Goal: Transaction & Acquisition: Obtain resource

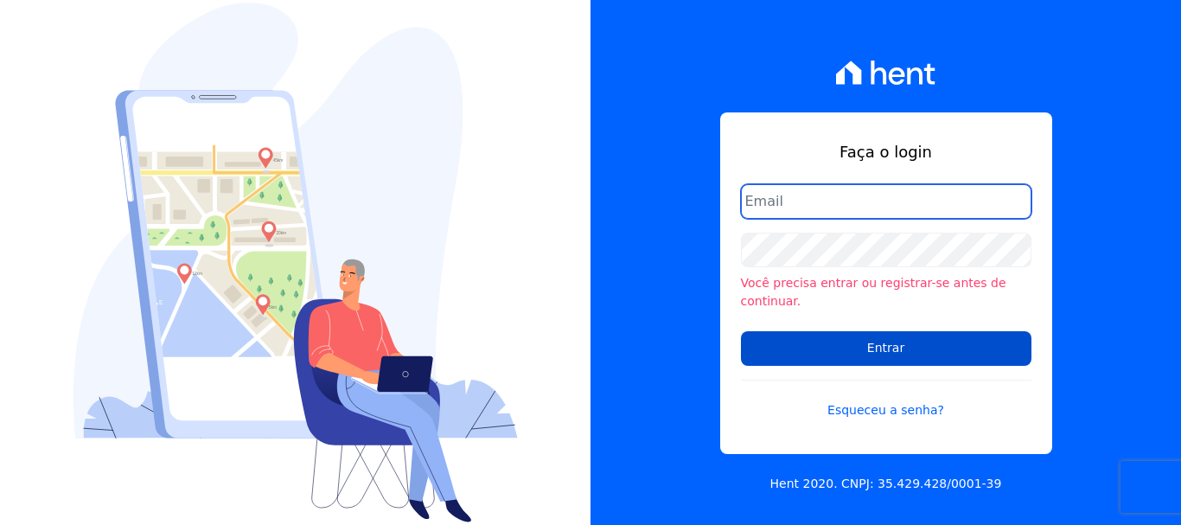
type input "[EMAIL_ADDRESS][DOMAIN_NAME]"
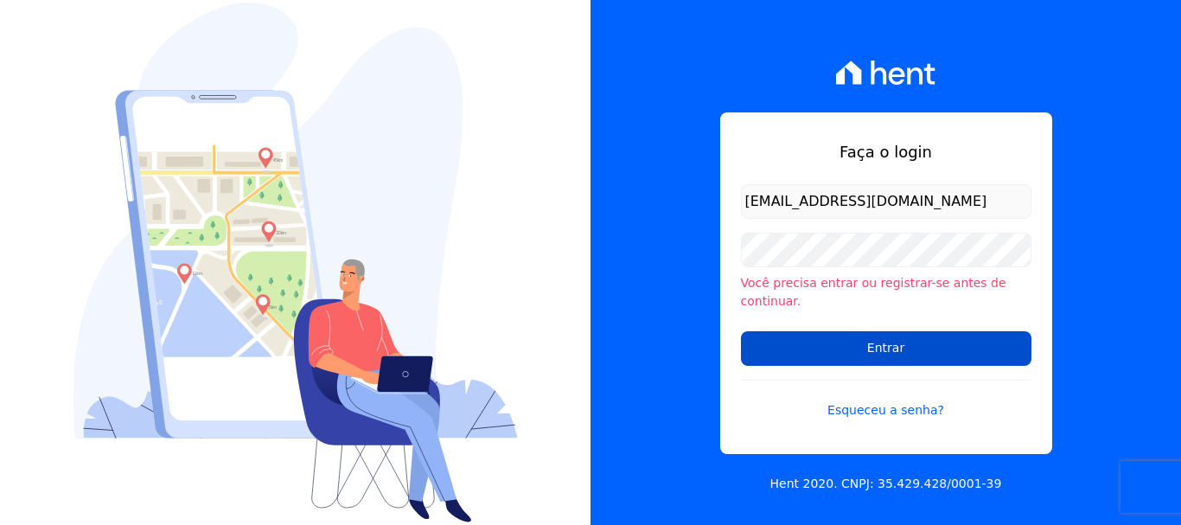
click at [922, 348] on input "Entrar" at bounding box center [886, 348] width 290 height 35
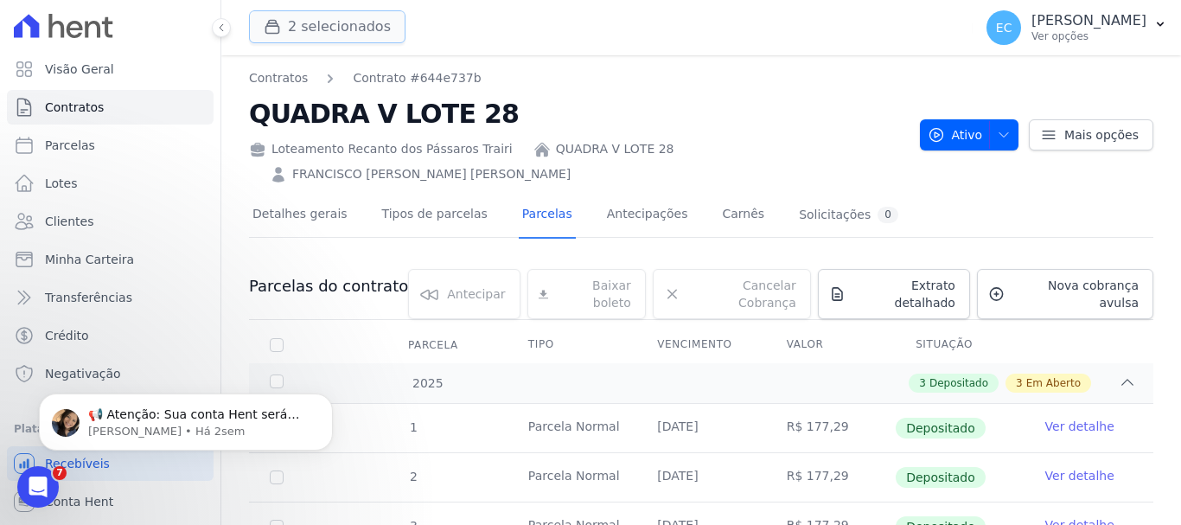
click at [380, 37] on button "2 selecionados" at bounding box center [327, 26] width 156 height 33
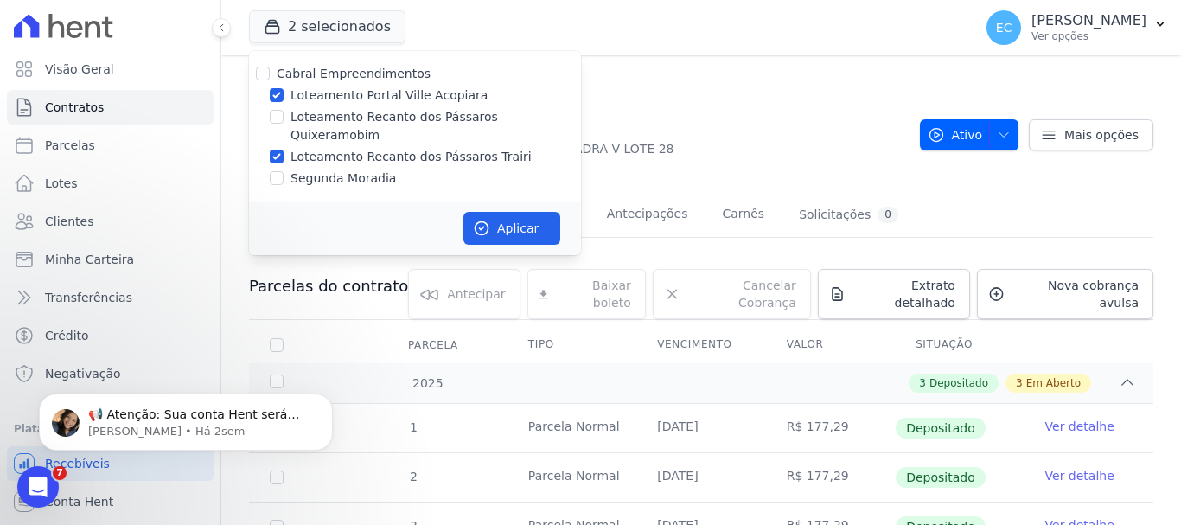
click at [426, 93] on label "Loteamento Portal Ville Acopiara" at bounding box center [388, 95] width 197 height 18
click at [284, 93] on input "Loteamento Portal Ville Acopiara" at bounding box center [277, 95] width 14 height 14
checkbox input "false"
click at [525, 212] on button "Aplicar" at bounding box center [511, 228] width 97 height 33
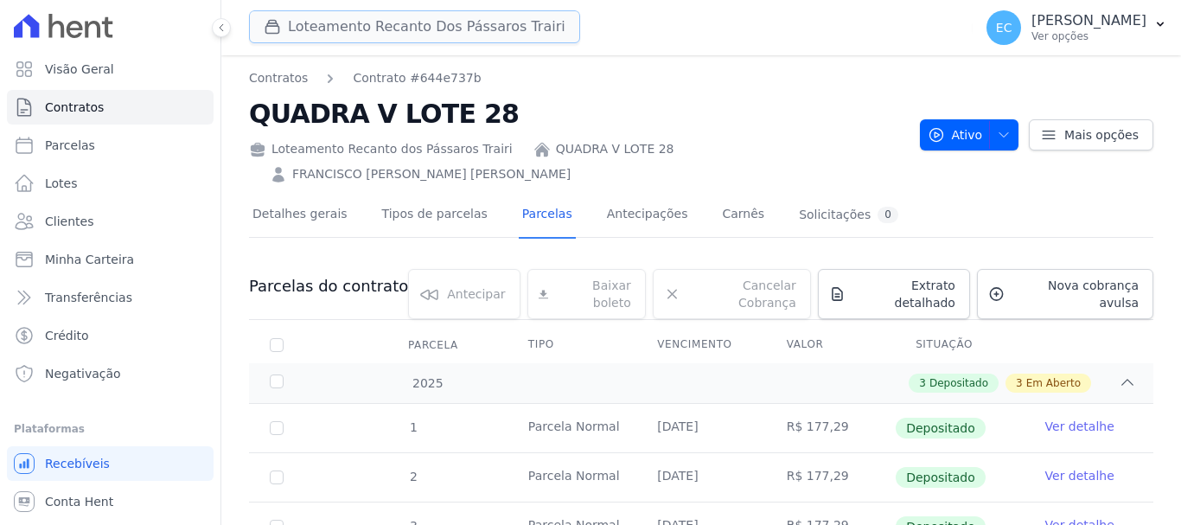
click at [355, 29] on button "Loteamento Recanto Dos Pássaros Trairi" at bounding box center [414, 26] width 331 height 33
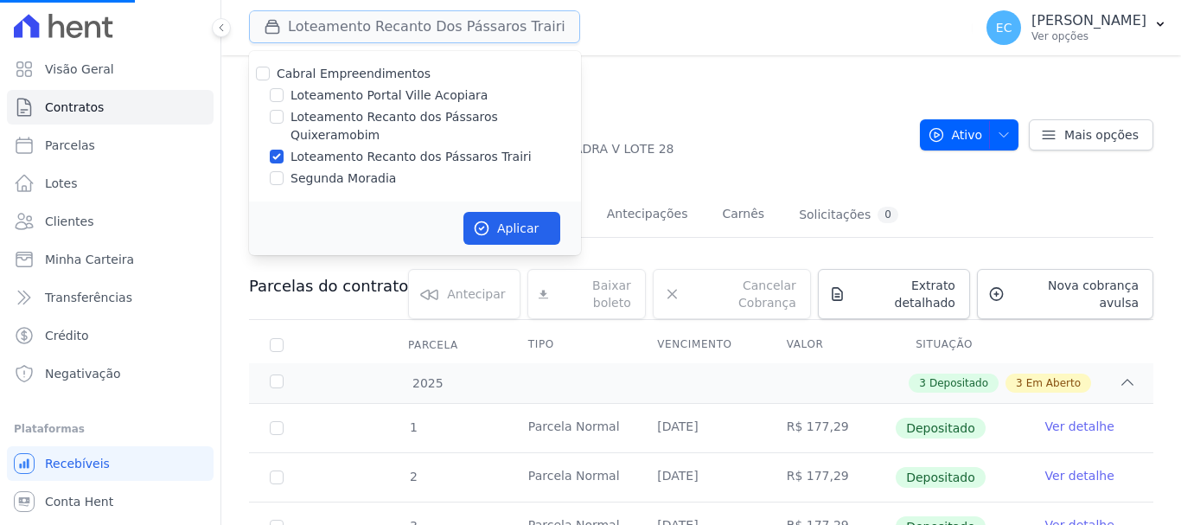
click at [355, 29] on button "Loteamento Recanto Dos Pássaros Trairi" at bounding box center [414, 26] width 331 height 33
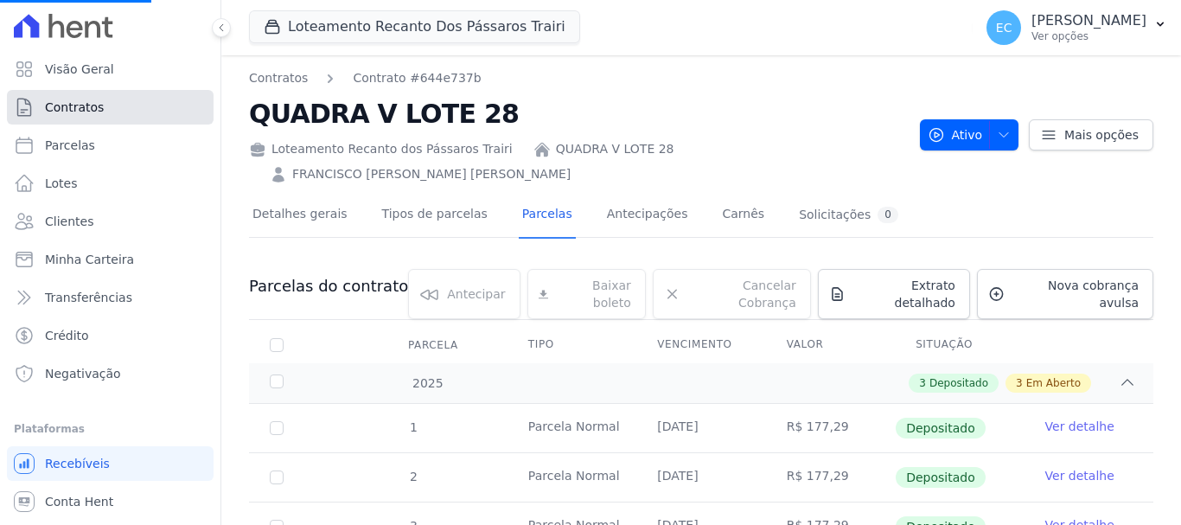
click at [113, 103] on link "Contratos" at bounding box center [110, 107] width 207 height 35
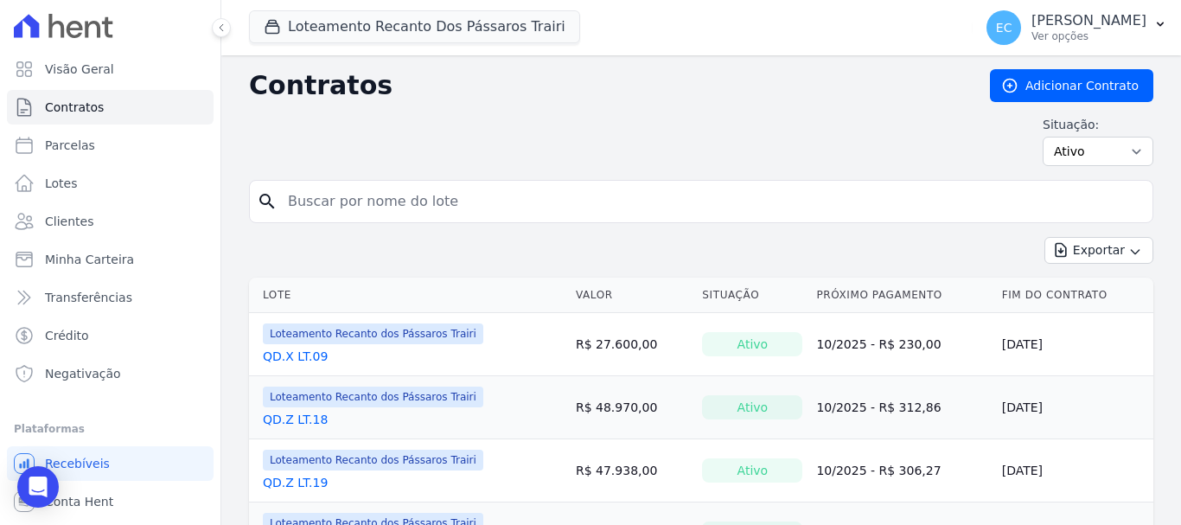
click at [347, 201] on input "search" at bounding box center [711, 201] width 868 height 35
type input "z"
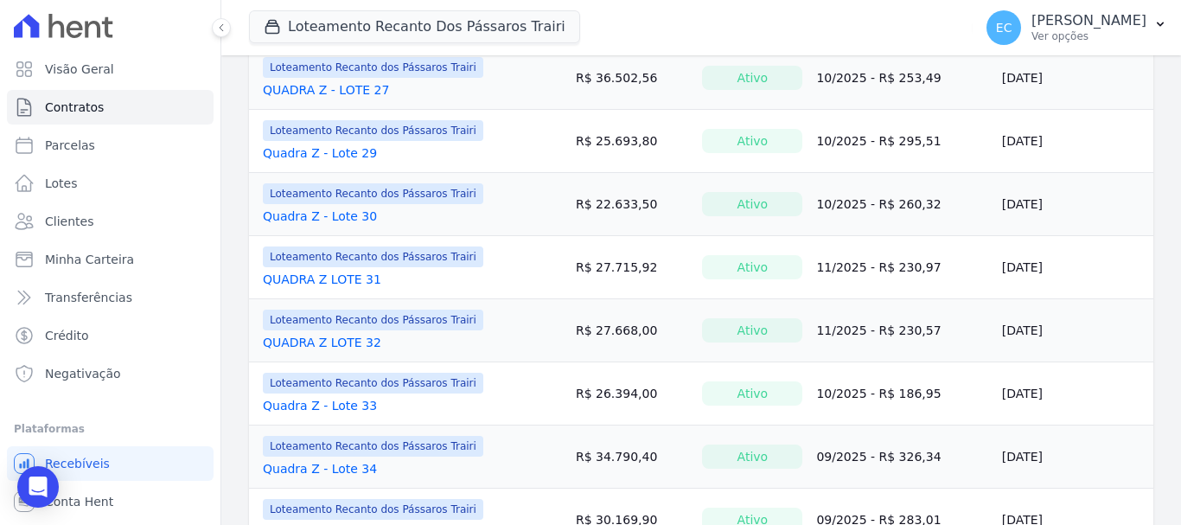
scroll to position [1441, 0]
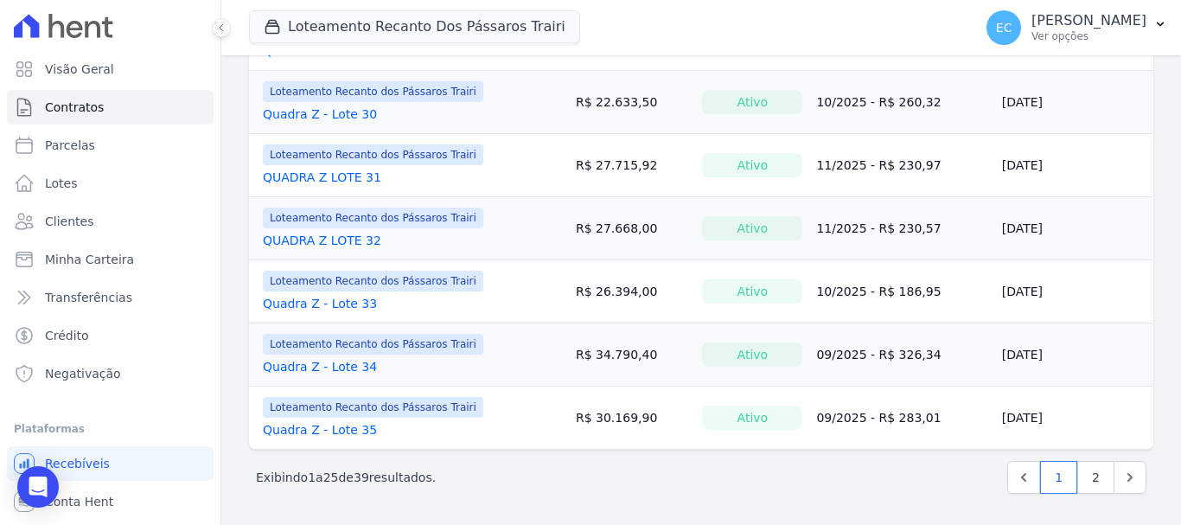
click at [309, 359] on link "Quadra Z - Lote 34" at bounding box center [320, 366] width 114 height 17
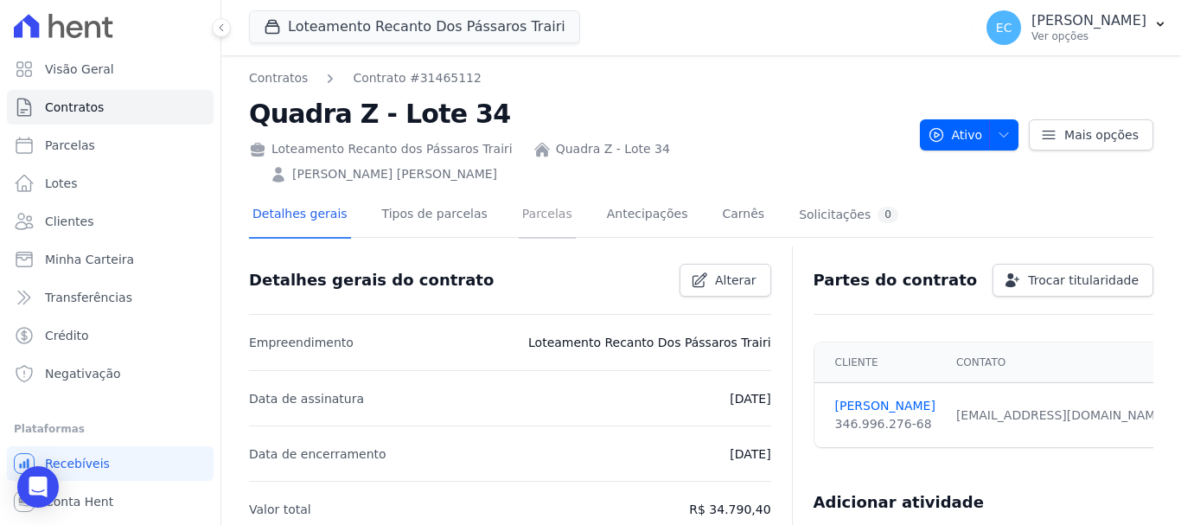
click at [535, 193] on link "Parcelas" at bounding box center [547, 216] width 57 height 46
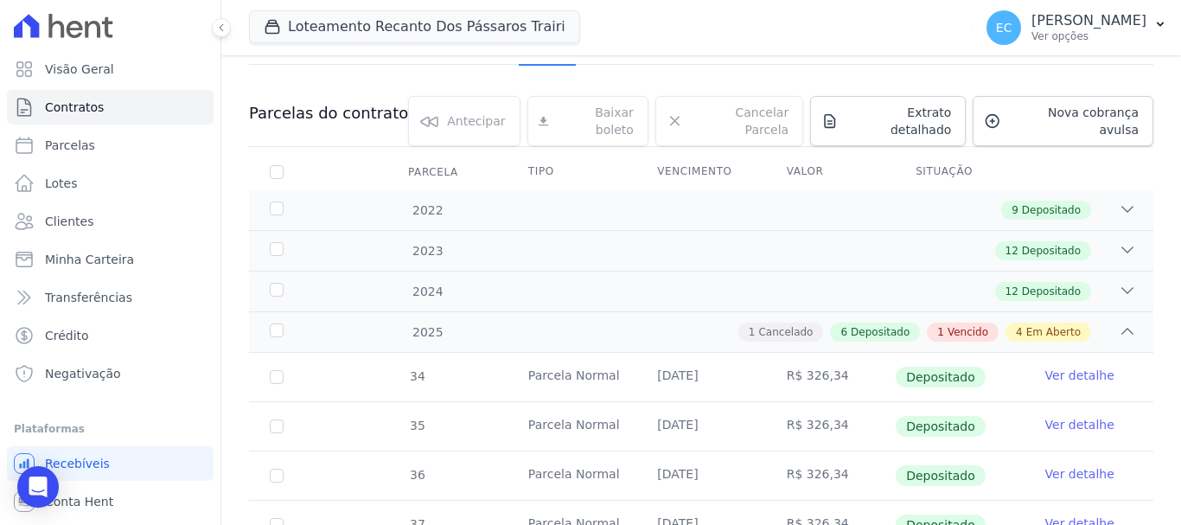
scroll to position [259, 0]
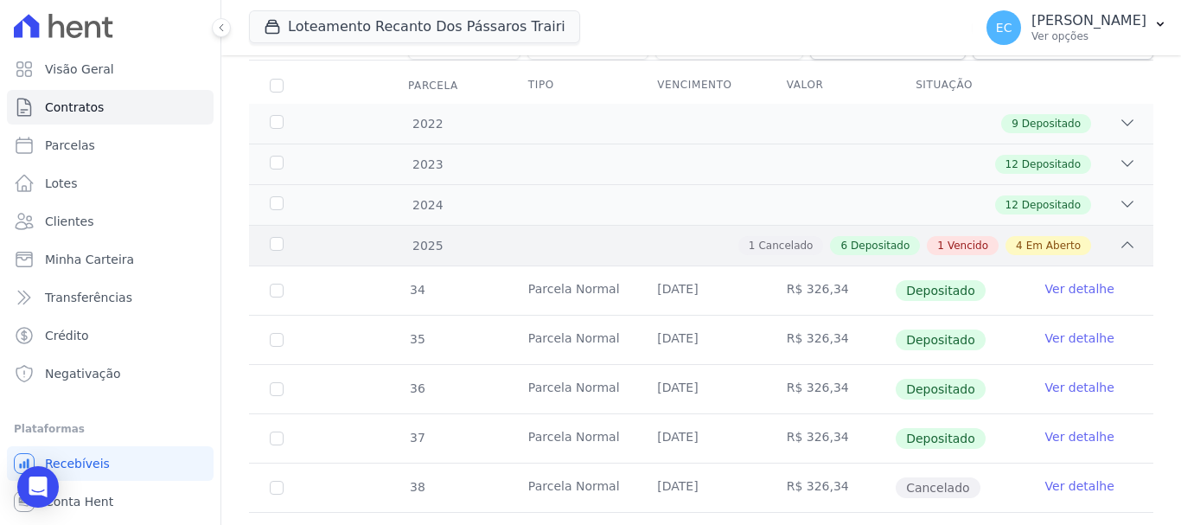
click at [658, 225] on div "2025 1 Cancelado 6 Depositado 1 Vencido 4 Em Aberto" at bounding box center [701, 245] width 904 height 41
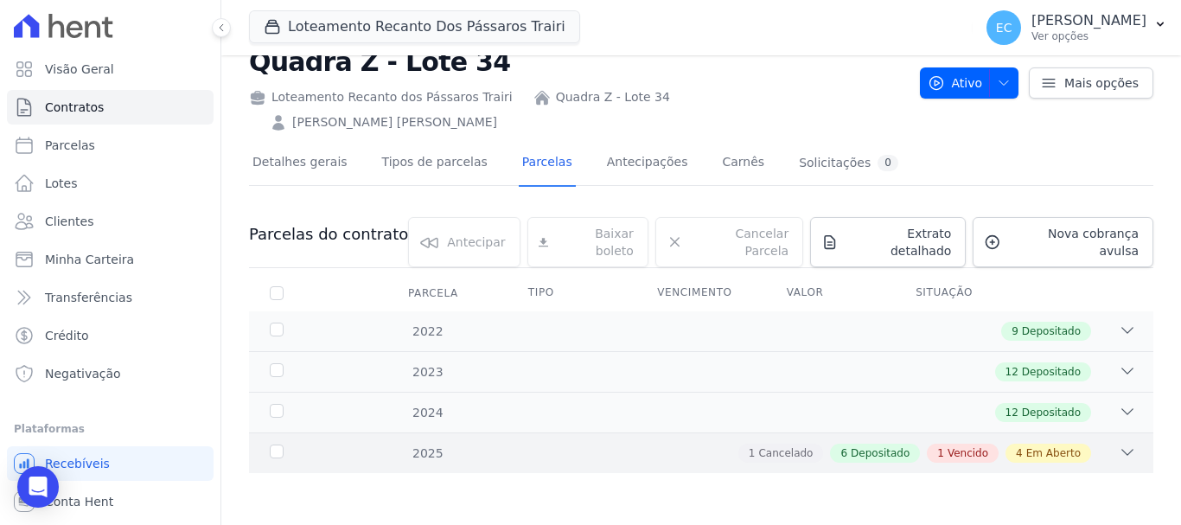
scroll to position [13, 0]
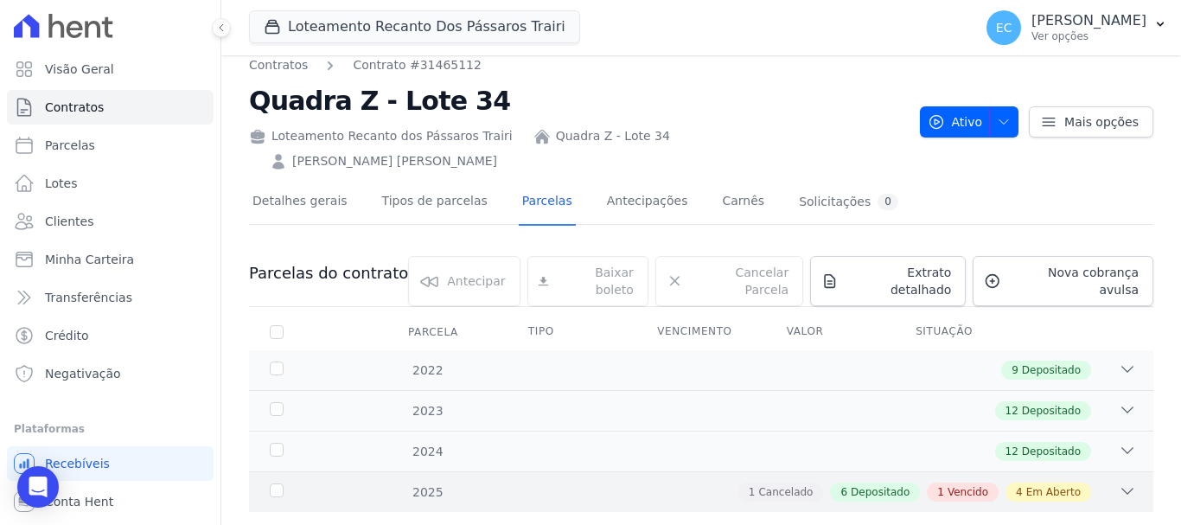
click at [661, 482] on div "1 Cancelado 6 Depositado 1 Vencido 4 Em Aberto" at bounding box center [744, 491] width 781 height 19
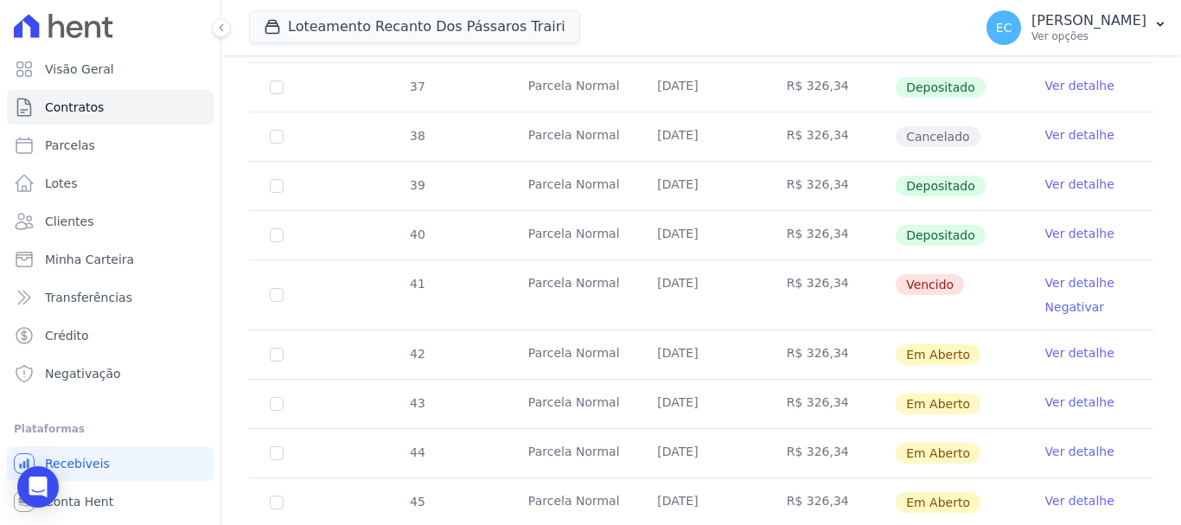
scroll to position [625, 0]
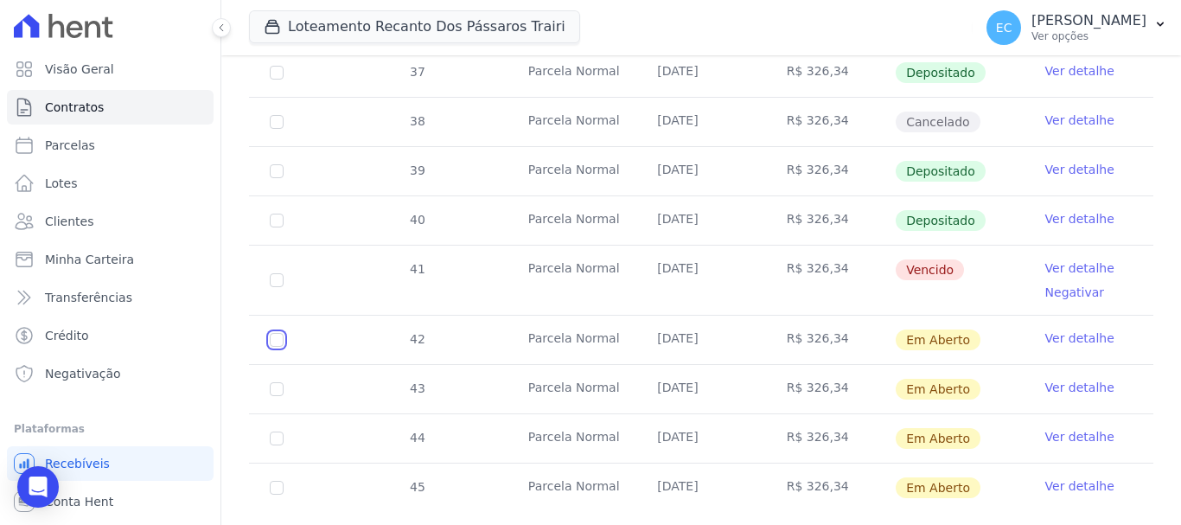
click at [280, 333] on input "checkbox" at bounding box center [277, 340] width 14 height 14
checkbox input "true"
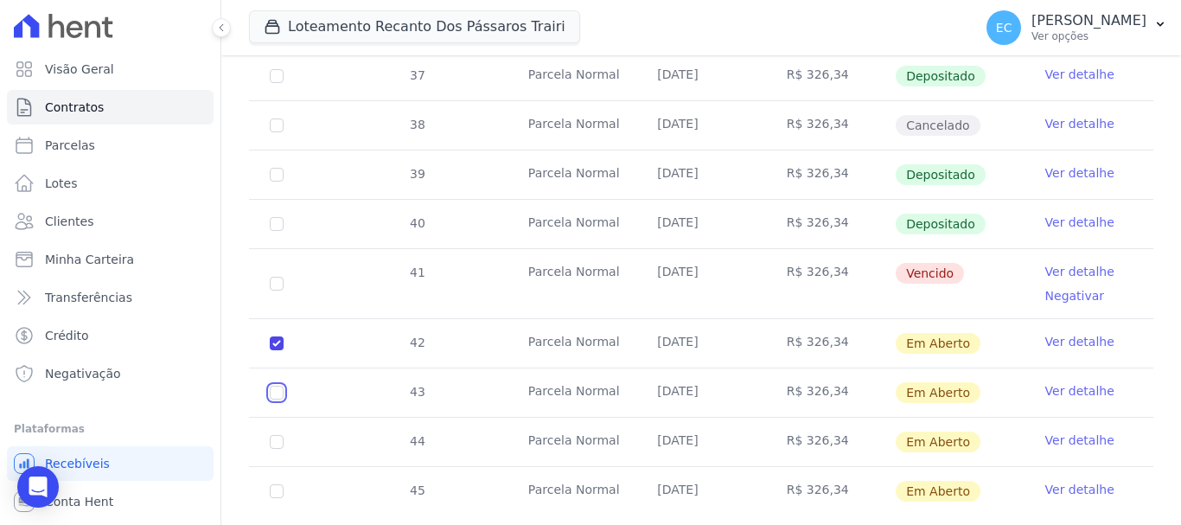
click at [280, 386] on input "checkbox" at bounding box center [277, 393] width 14 height 14
checkbox input "true"
click at [281, 435] on input "checkbox" at bounding box center [277, 442] width 14 height 14
checkbox input "true"
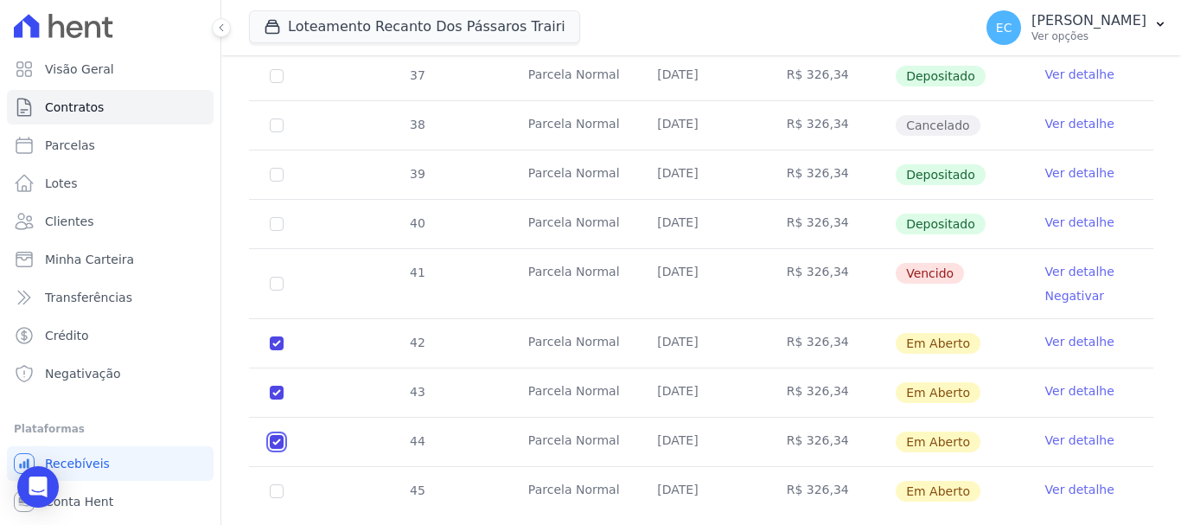
checkbox input "true"
click at [284, 467] on td "45" at bounding box center [276, 491] width 55 height 48
click at [283, 484] on input "checkbox" at bounding box center [277, 491] width 14 height 14
checkbox input "true"
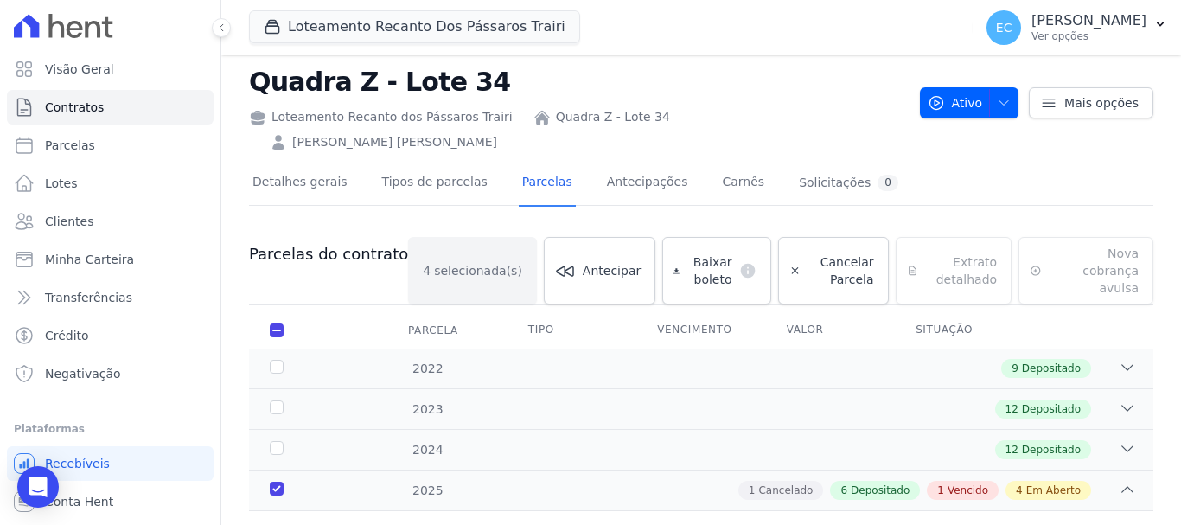
scroll to position [0, 0]
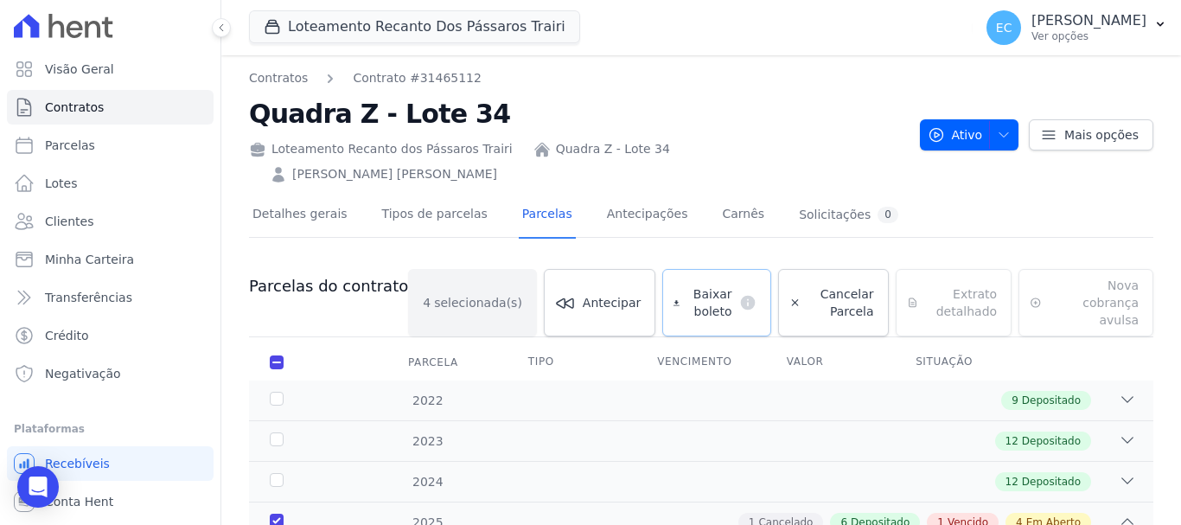
click at [686, 285] on span "Baixar boleto" at bounding box center [709, 302] width 46 height 35
click at [100, 116] on link "Contratos" at bounding box center [110, 107] width 207 height 35
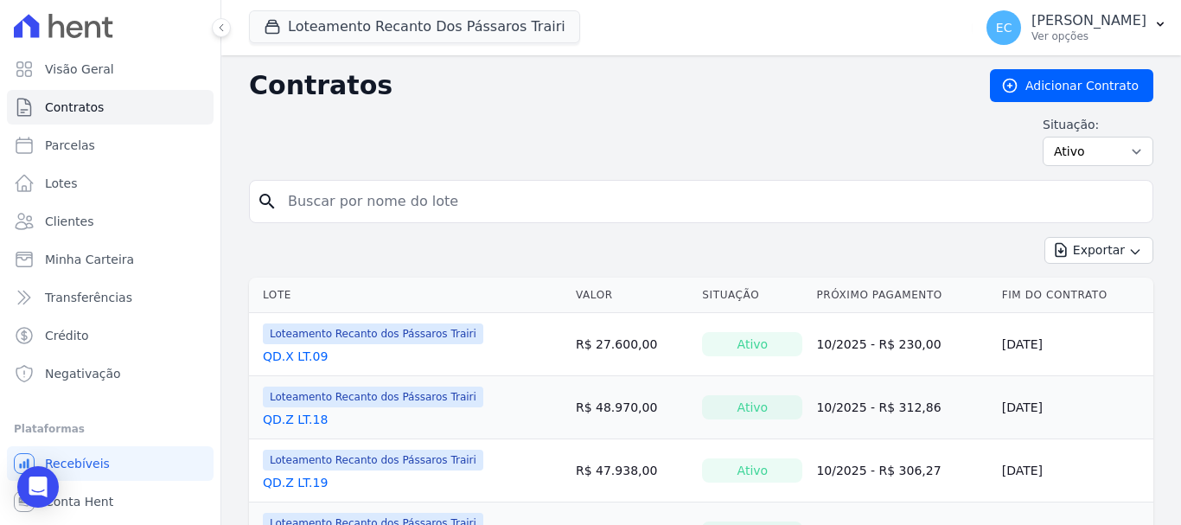
click at [310, 190] on input "search" at bounding box center [711, 201] width 868 height 35
type input "z"
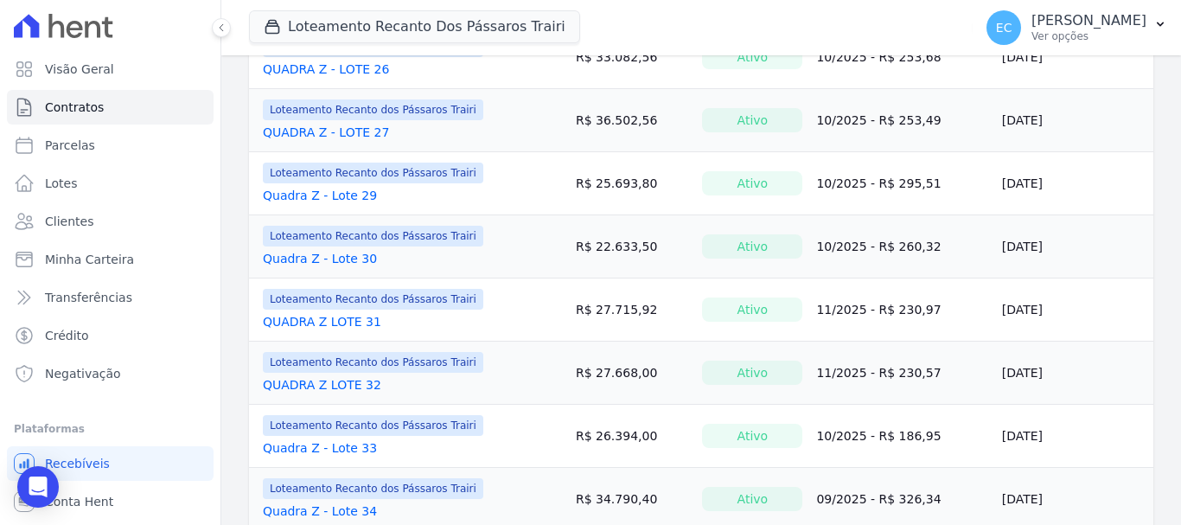
scroll to position [1441, 0]
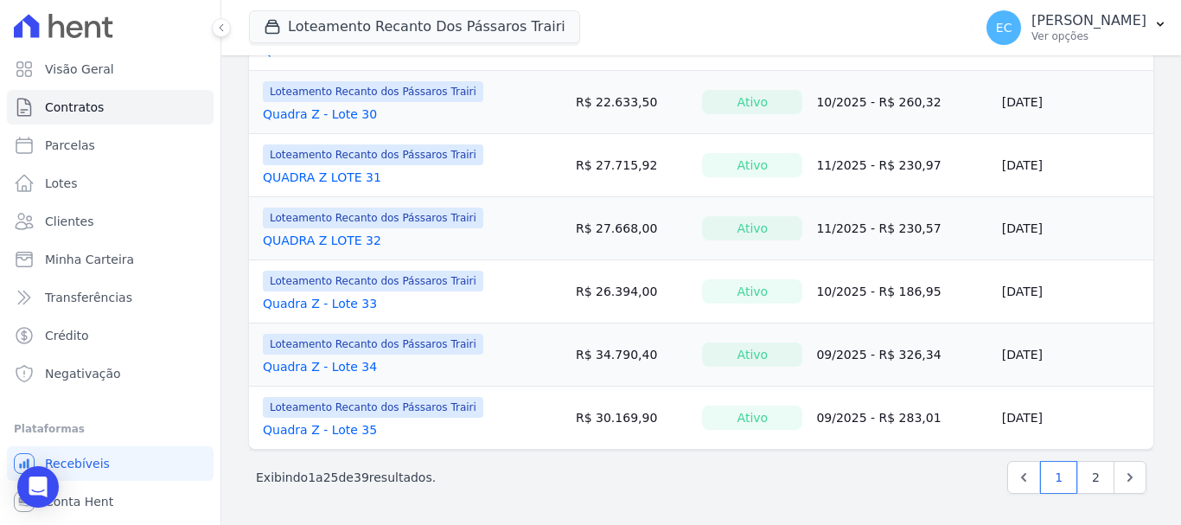
click at [324, 426] on link "Quadra Z - Lote 35" at bounding box center [320, 429] width 114 height 17
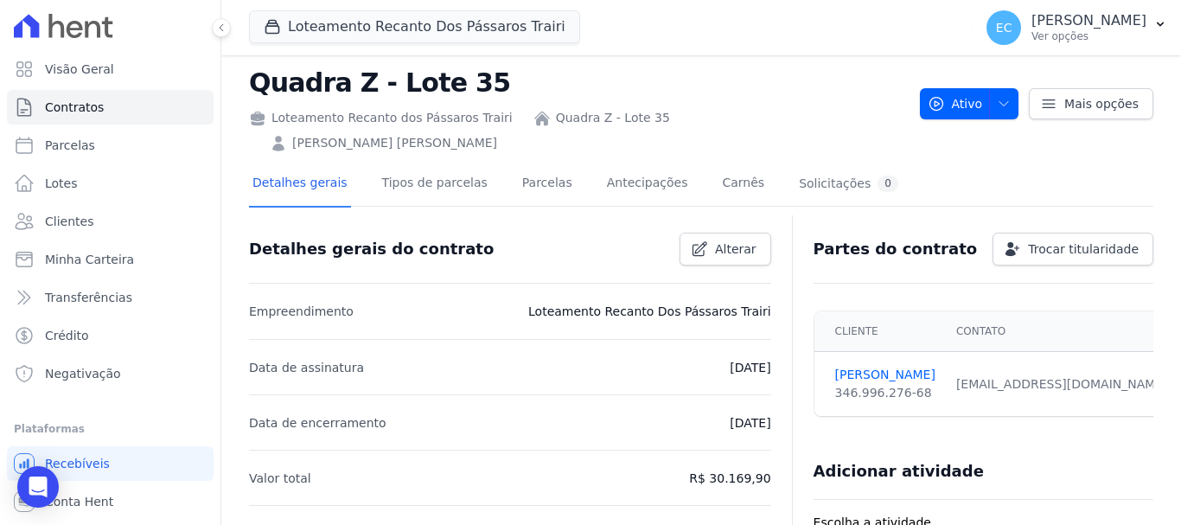
scroll to position [86, 0]
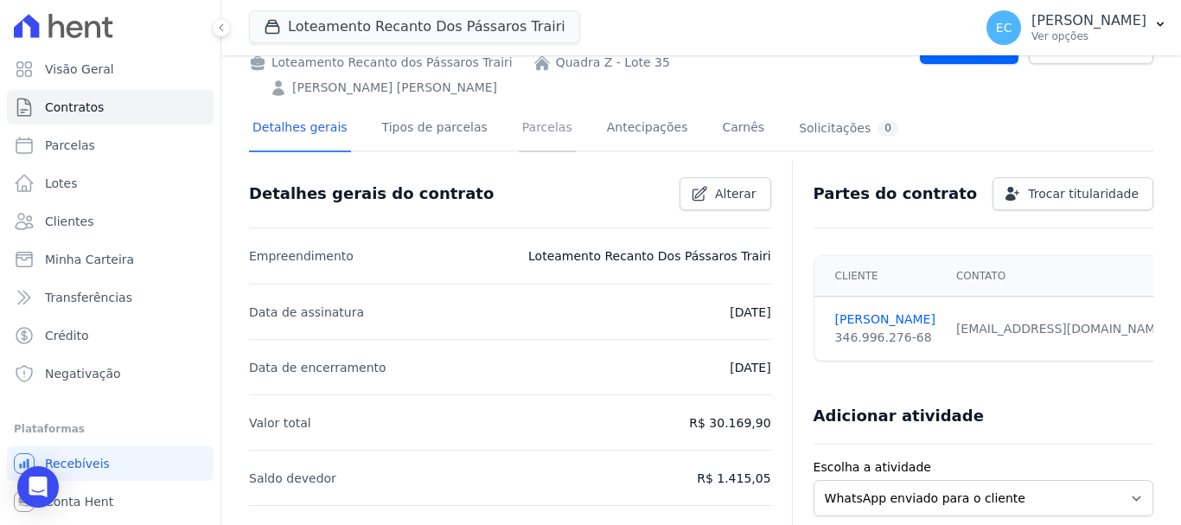
click at [523, 106] on link "Parcelas" at bounding box center [547, 129] width 57 height 46
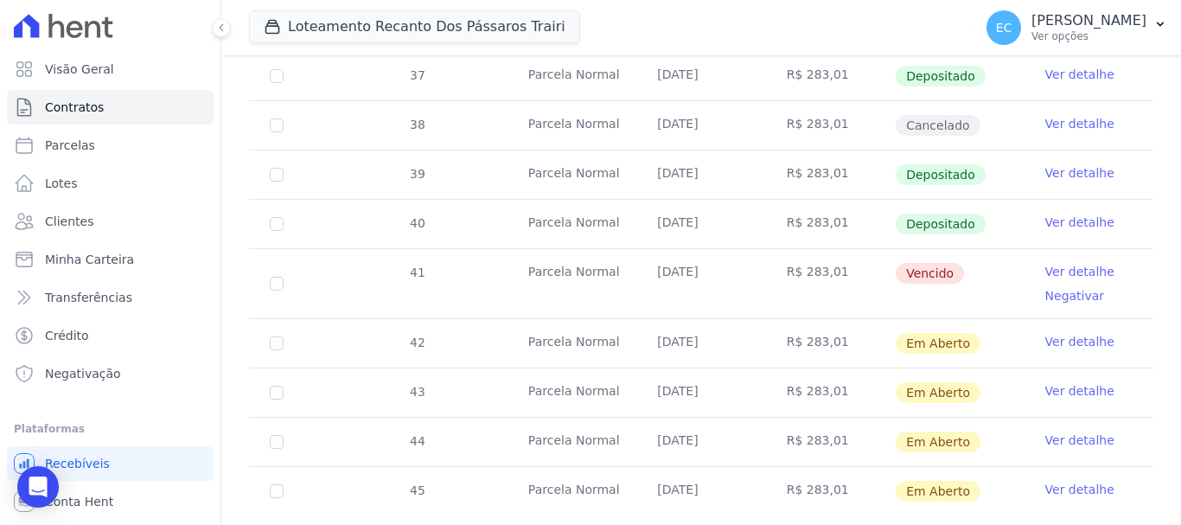
scroll to position [625, 0]
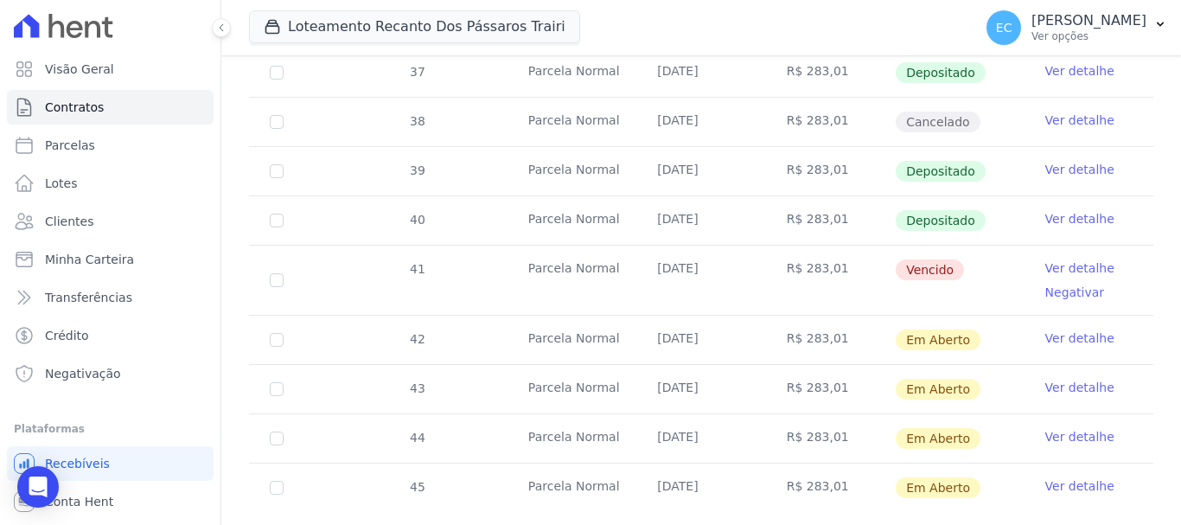
drag, startPoint x: 277, startPoint y: 292, endPoint x: 277, endPoint y: 309, distance: 16.4
click at [279, 316] on td "42" at bounding box center [276, 340] width 55 height 48
click at [275, 365] on td "43" at bounding box center [276, 389] width 55 height 48
click at [279, 333] on input "checkbox" at bounding box center [277, 340] width 14 height 14
checkbox input "true"
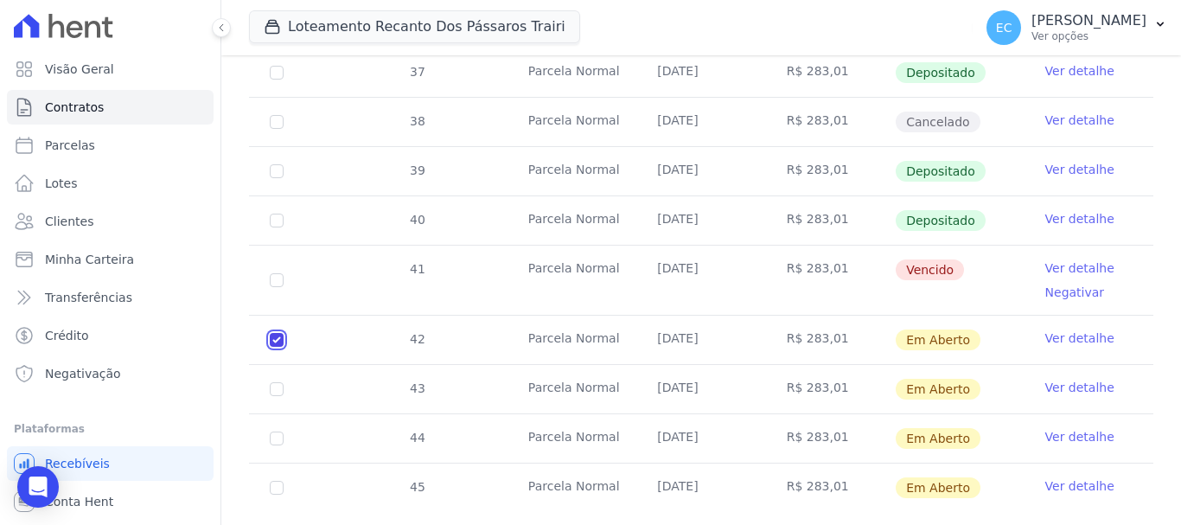
checkbox input "true"
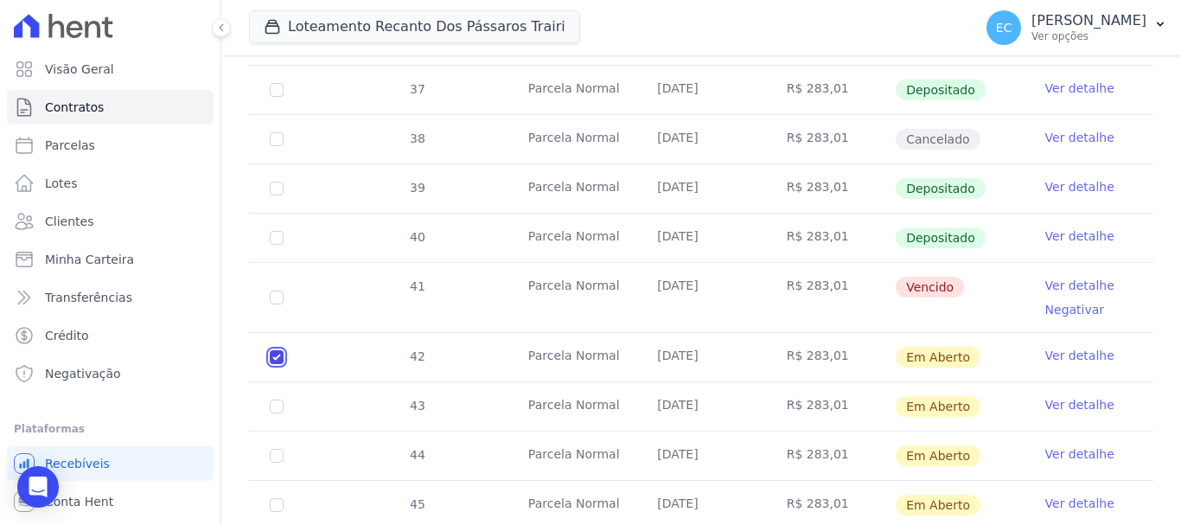
scroll to position [639, 0]
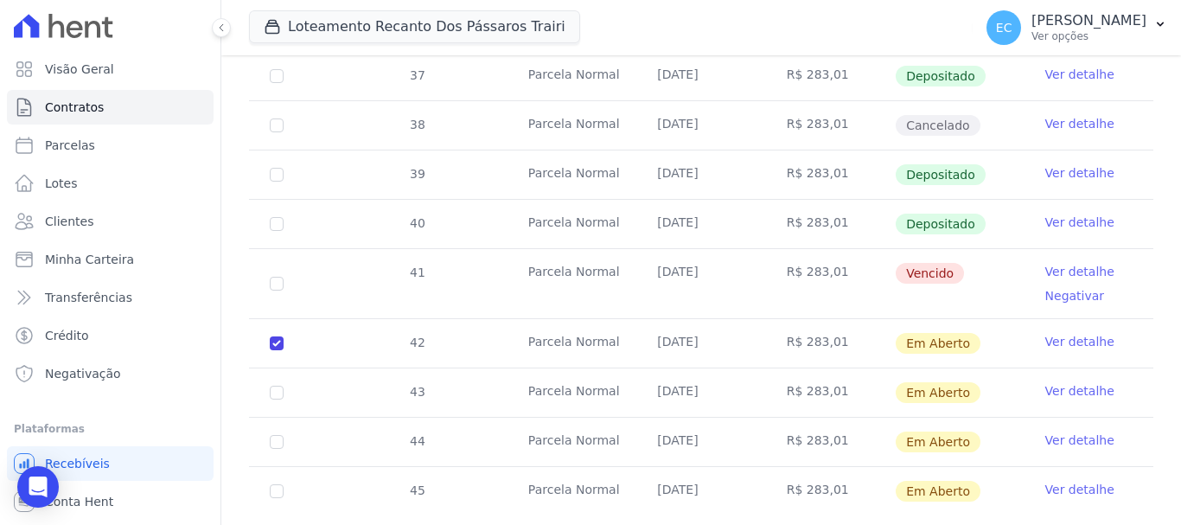
click at [284, 368] on td "43" at bounding box center [276, 392] width 55 height 48
click at [271, 386] on input "checkbox" at bounding box center [277, 393] width 14 height 14
checkbox input "true"
click at [275, 435] on input "checkbox" at bounding box center [277, 442] width 14 height 14
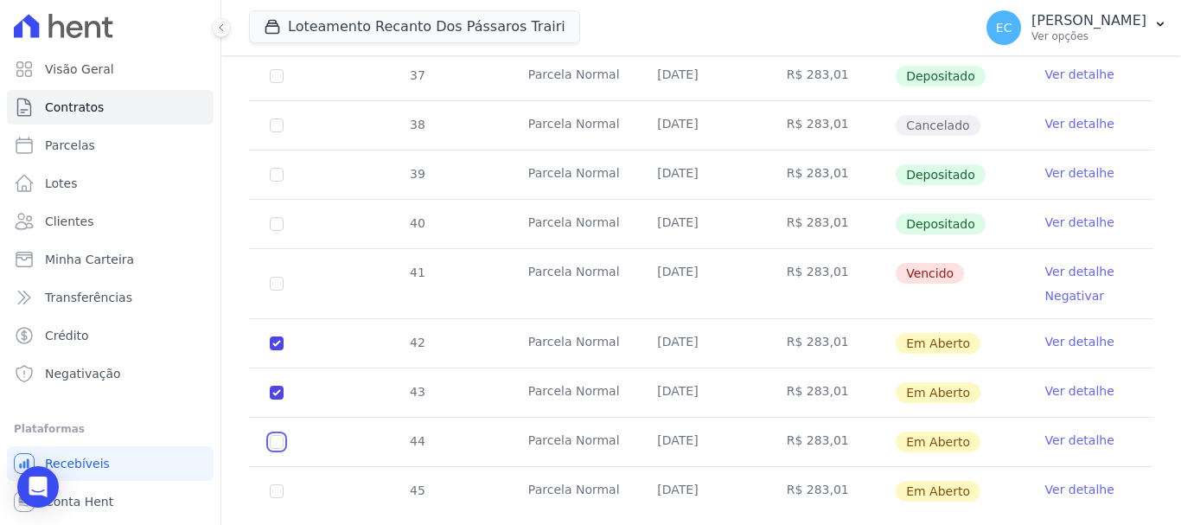
checkbox input "true"
click at [278, 484] on input "checkbox" at bounding box center [277, 491] width 14 height 14
checkbox input "true"
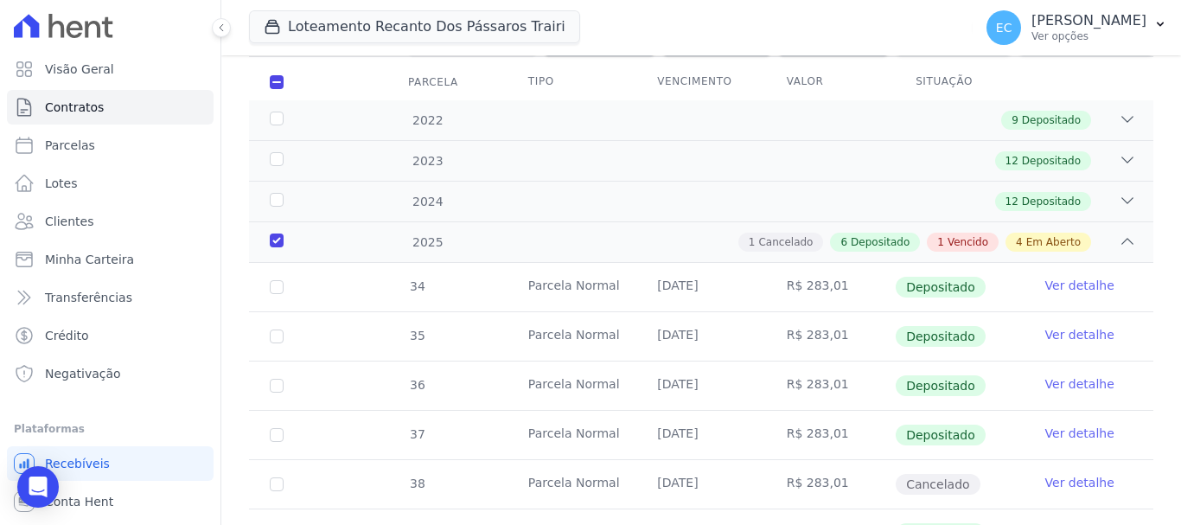
scroll to position [0, 0]
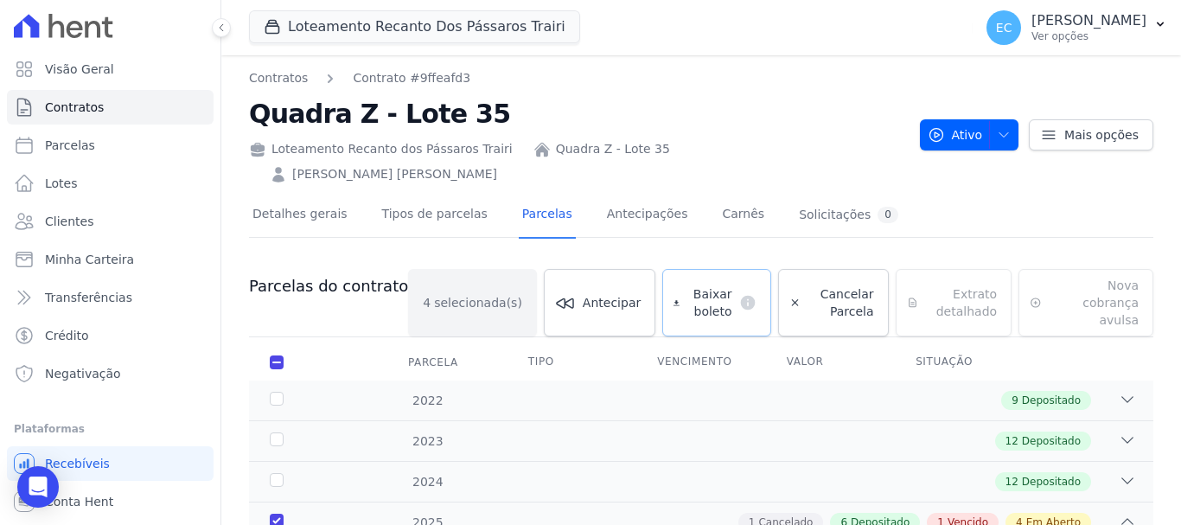
click at [692, 285] on span "Baixar boleto" at bounding box center [709, 302] width 46 height 35
click at [94, 111] on span "Contratos" at bounding box center [74, 107] width 59 height 17
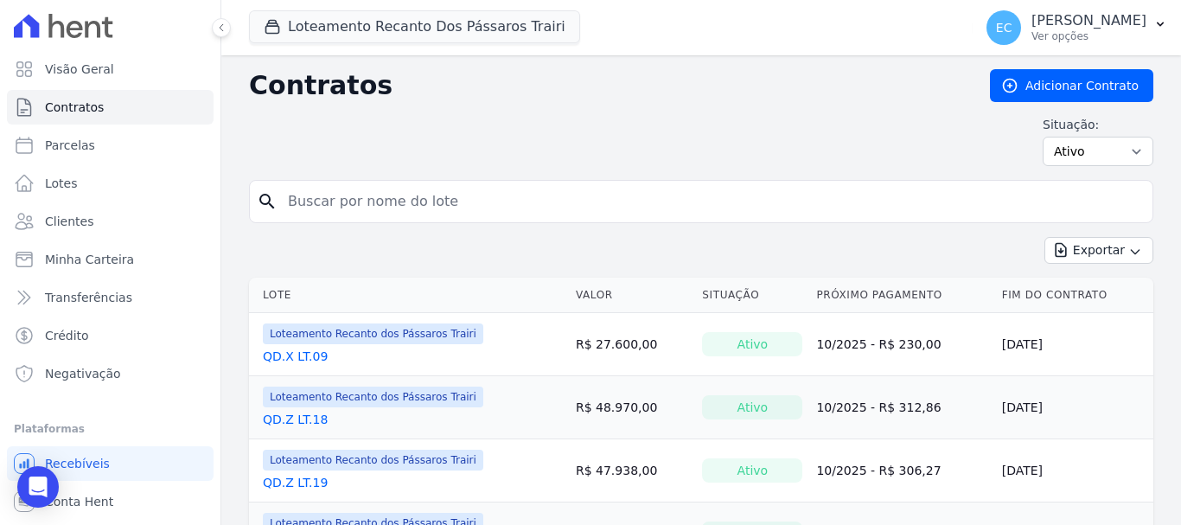
click at [375, 203] on input "search" at bounding box center [711, 201] width 868 height 35
type input "Z"
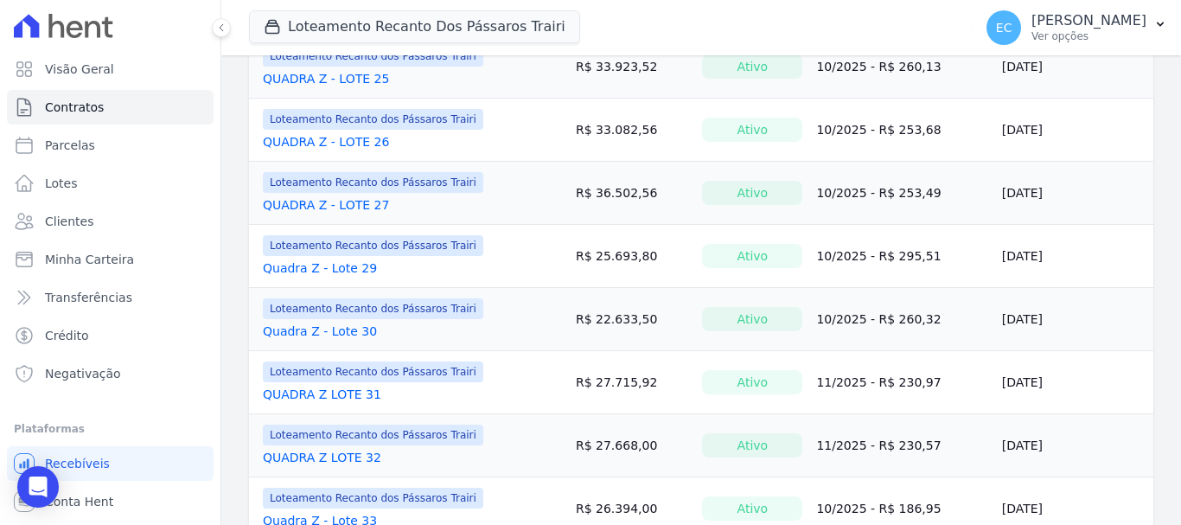
scroll to position [1441, 0]
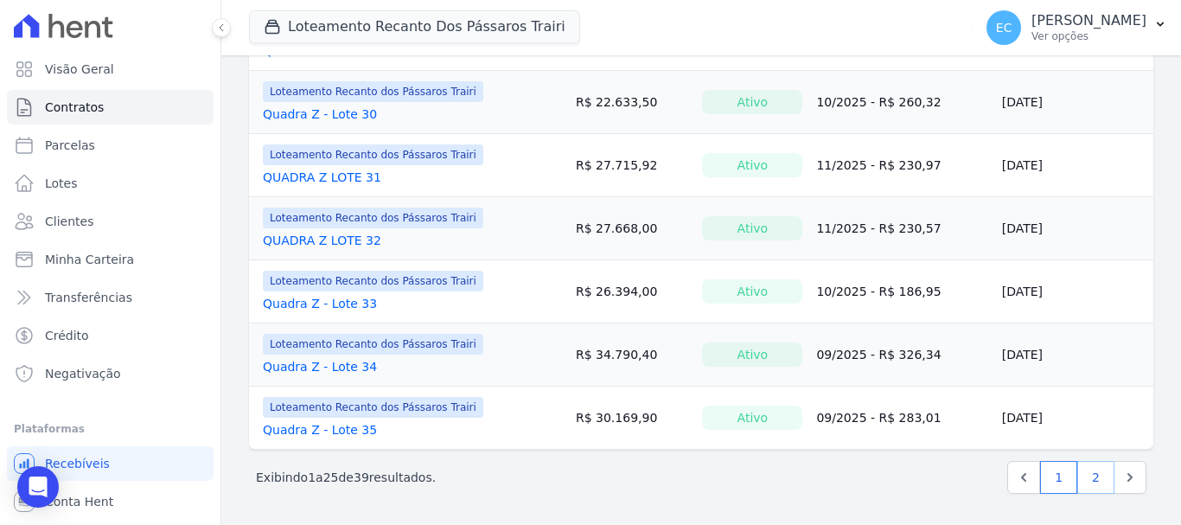
click at [1079, 474] on link "2" at bounding box center [1095, 477] width 37 height 33
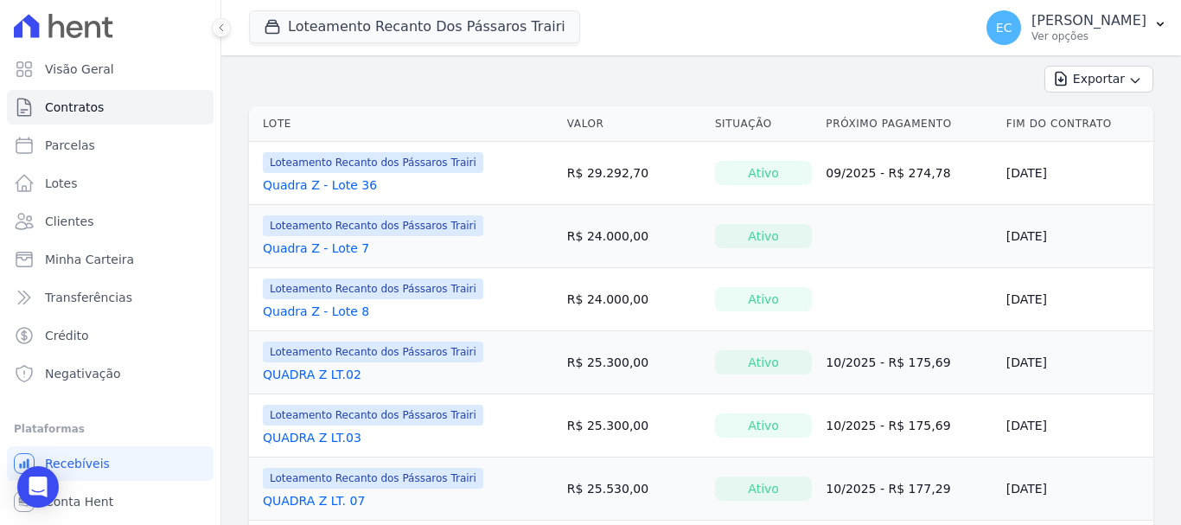
scroll to position [173, 0]
click at [316, 184] on link "Quadra Z - Lote 36" at bounding box center [320, 183] width 114 height 17
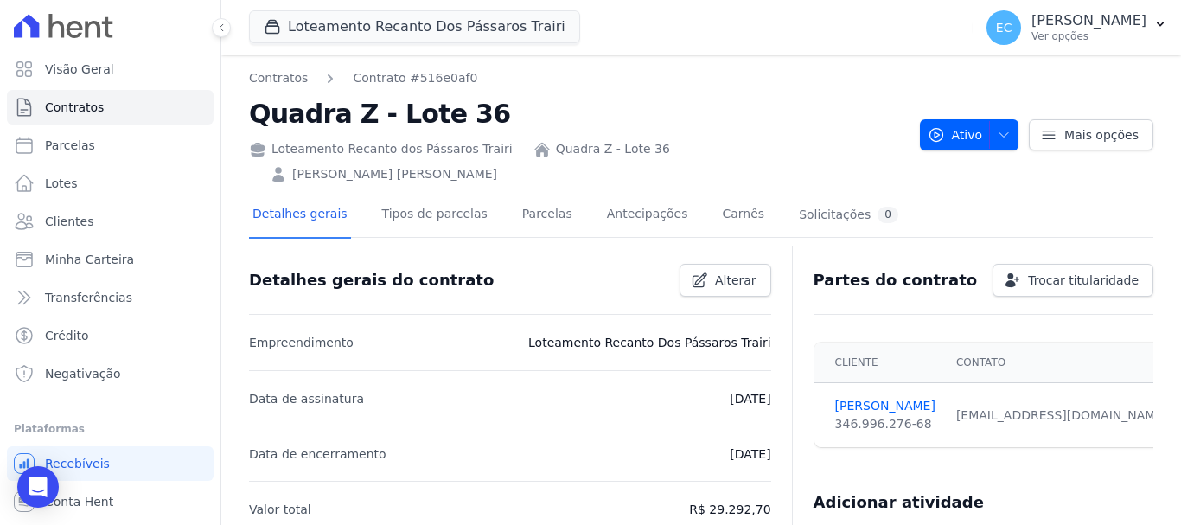
click at [487, 193] on div "Detalhes gerais Tipos de parcelas [GEOGRAPHIC_DATA] Antecipações [PERSON_NAME] …" at bounding box center [575, 216] width 653 height 46
click at [519, 193] on link "Parcelas" at bounding box center [547, 216] width 57 height 46
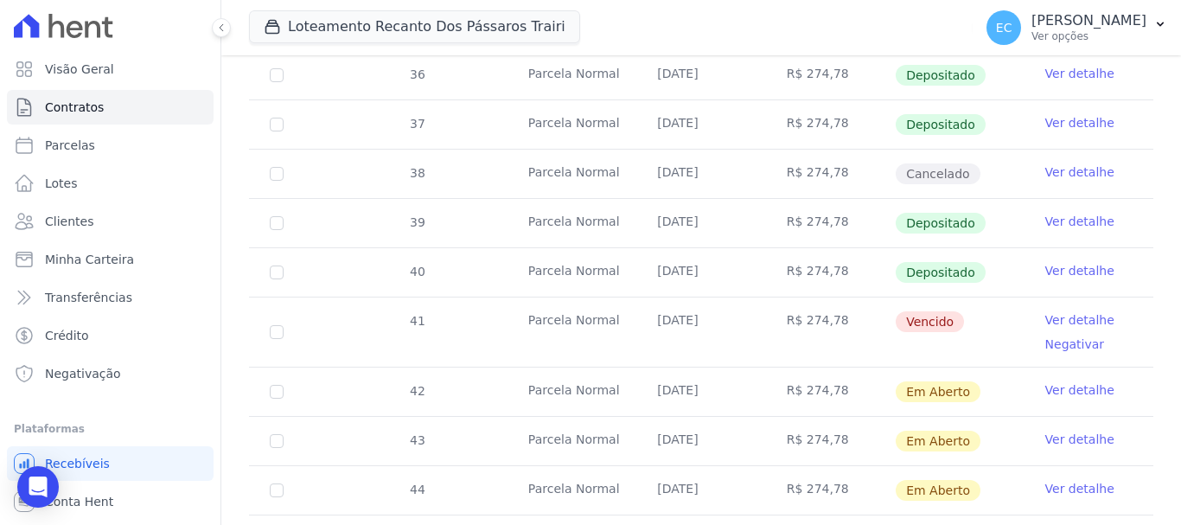
scroll to position [625, 0]
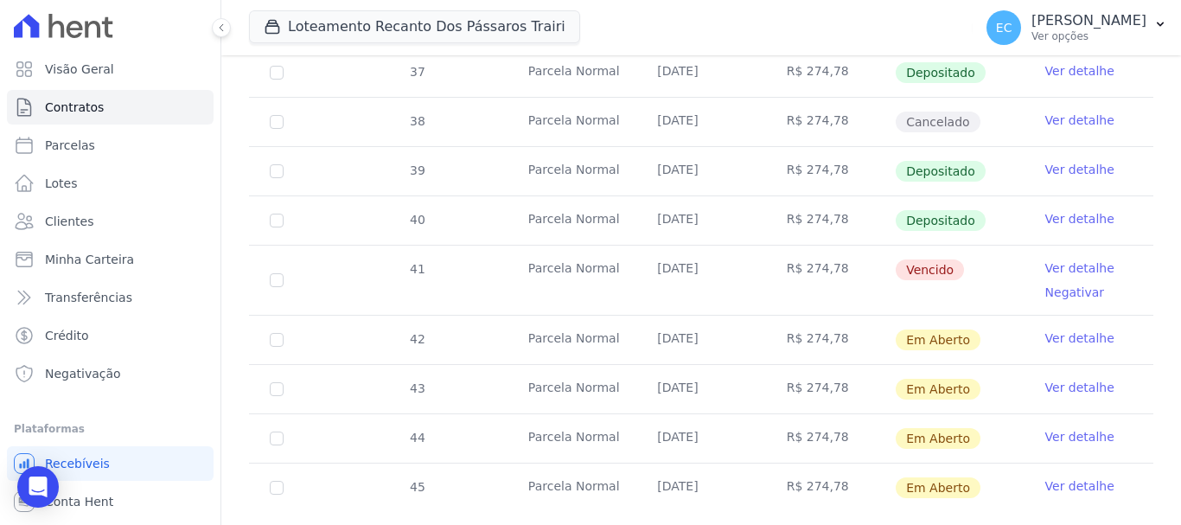
click at [284, 316] on td "42" at bounding box center [276, 340] width 55 height 48
click at [274, 333] on input "checkbox" at bounding box center [277, 340] width 14 height 14
checkbox input "true"
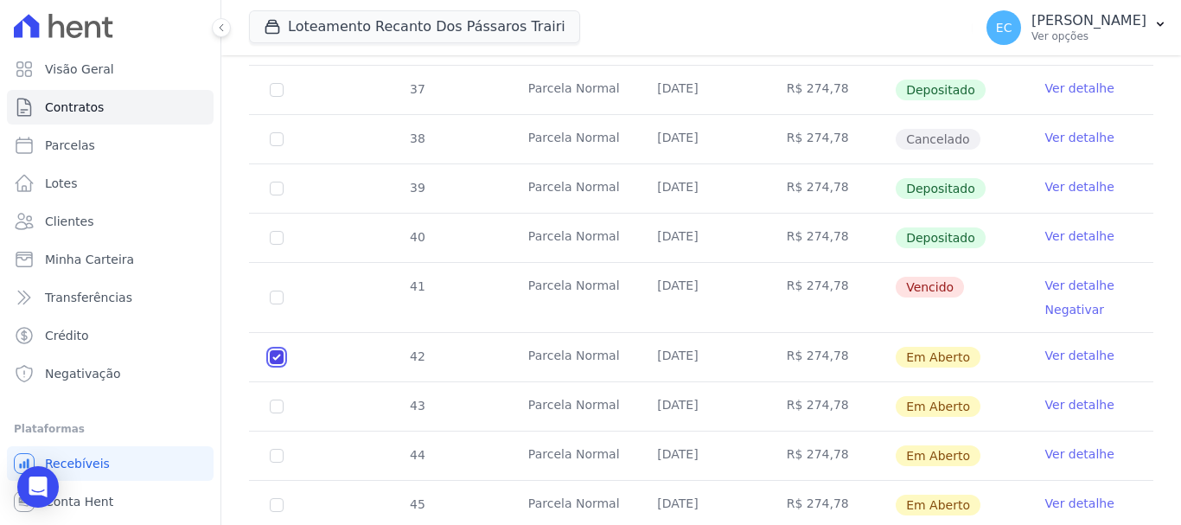
scroll to position [639, 0]
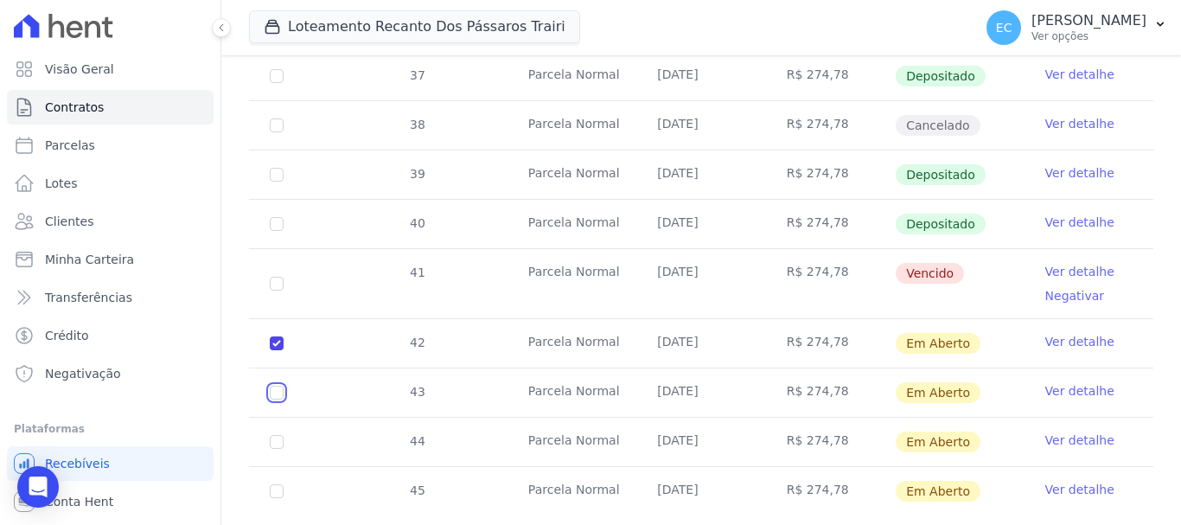
click at [277, 386] on input "checkbox" at bounding box center [277, 393] width 14 height 14
checkbox input "true"
click at [283, 435] on input "checkbox" at bounding box center [277, 442] width 14 height 14
checkbox input "true"
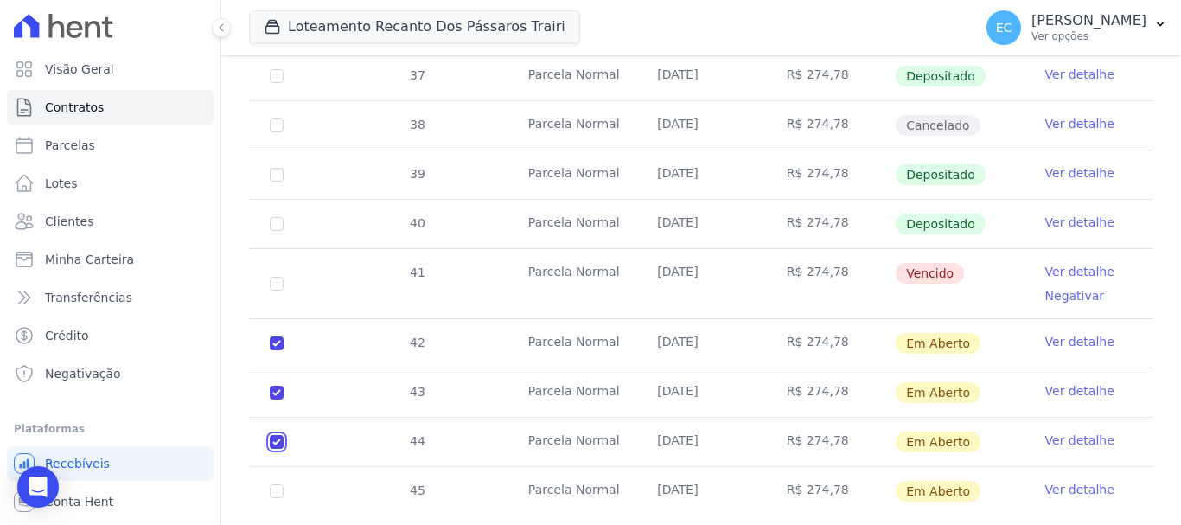
checkbox input "true"
click at [282, 467] on td "45" at bounding box center [276, 491] width 55 height 48
click at [279, 484] on input "checkbox" at bounding box center [277, 491] width 14 height 14
checkbox input "true"
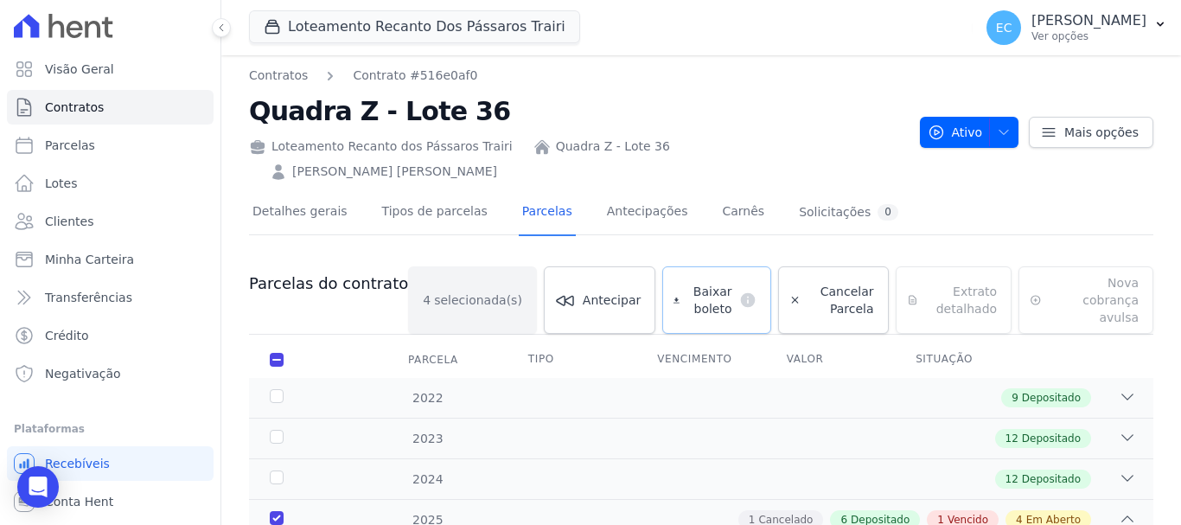
scroll to position [0, 0]
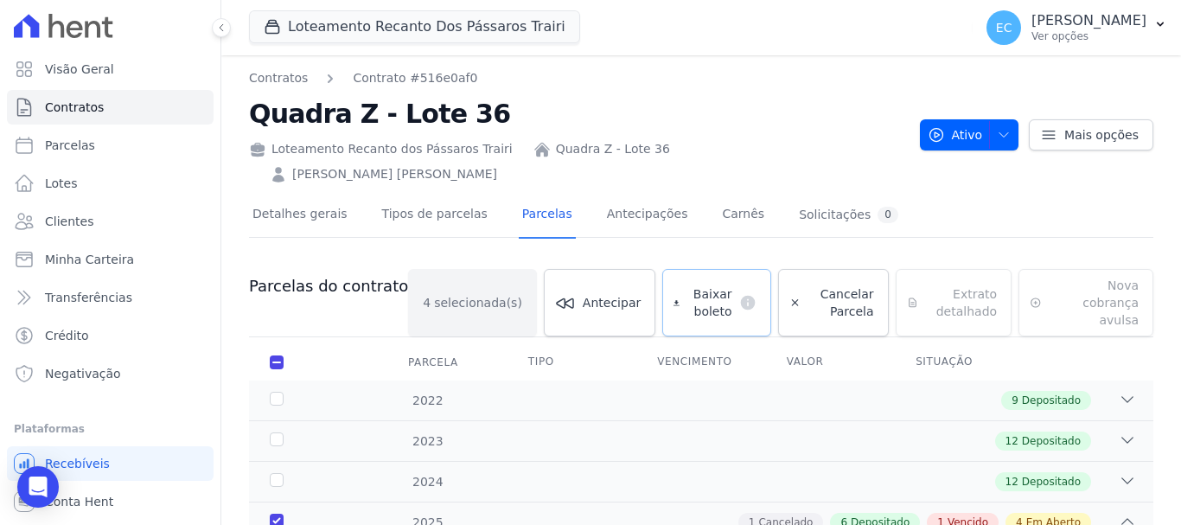
click at [686, 285] on span "Baixar boleto" at bounding box center [709, 302] width 46 height 35
